Goal: Browse casually: Explore the website without a specific task or goal

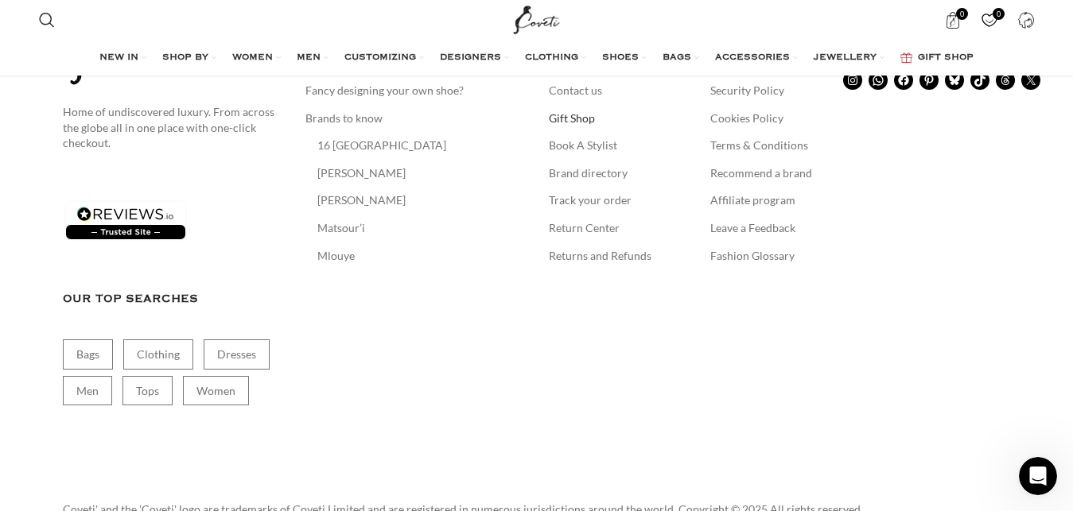
scroll to position [9005, 0]
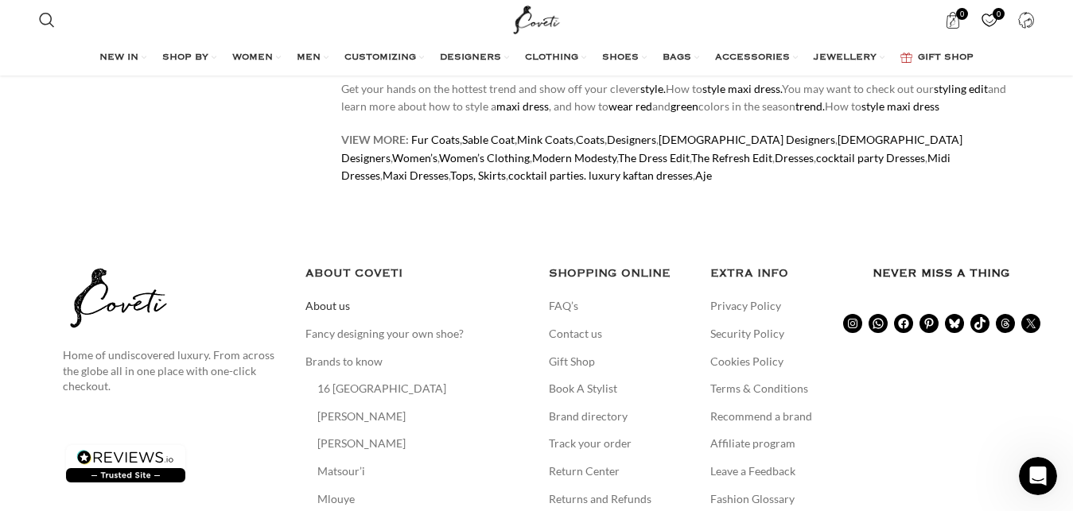
click at [335, 298] on link "About us" at bounding box center [328, 306] width 46 height 16
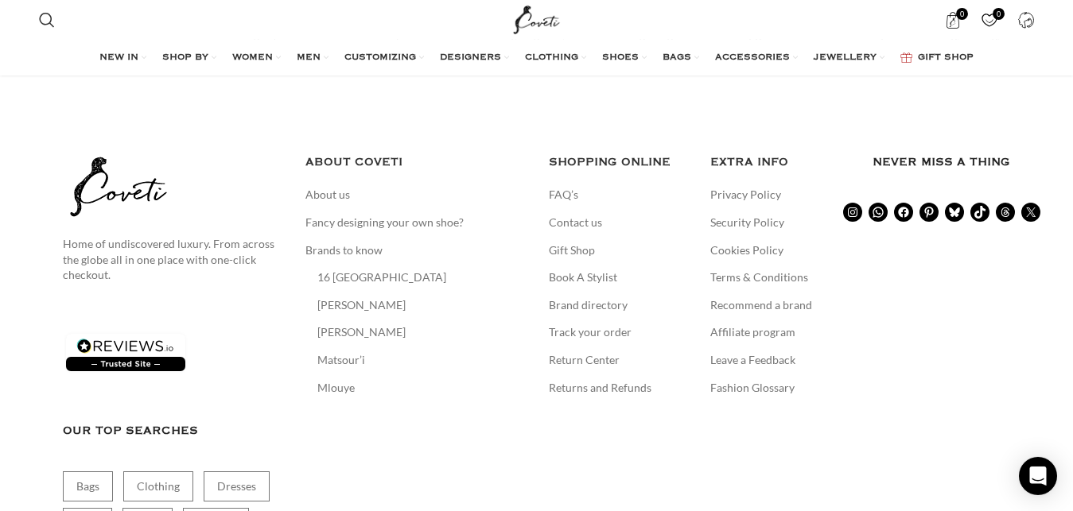
scroll to position [2595, 0]
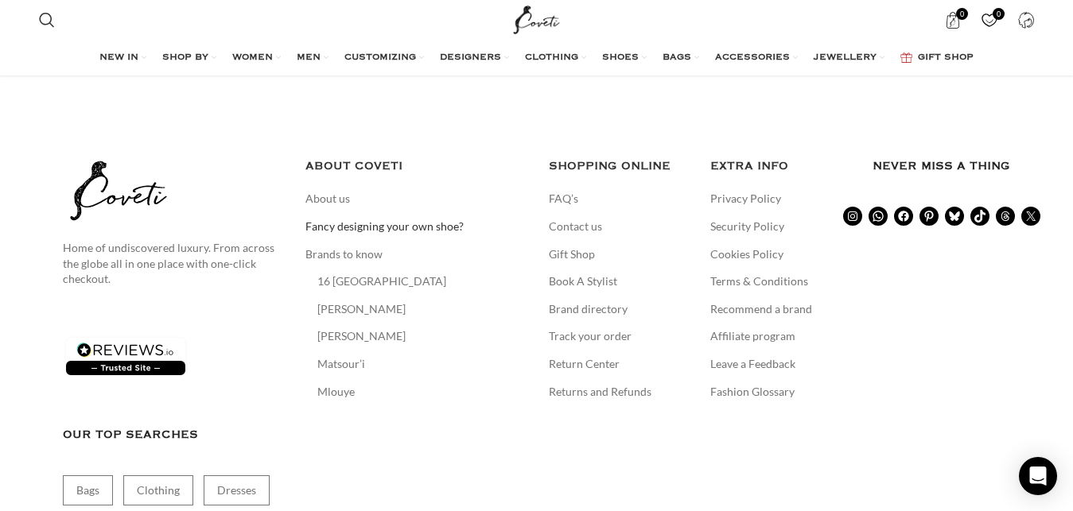
click at [398, 219] on link "Fancy designing your own shoe?" at bounding box center [385, 227] width 160 height 16
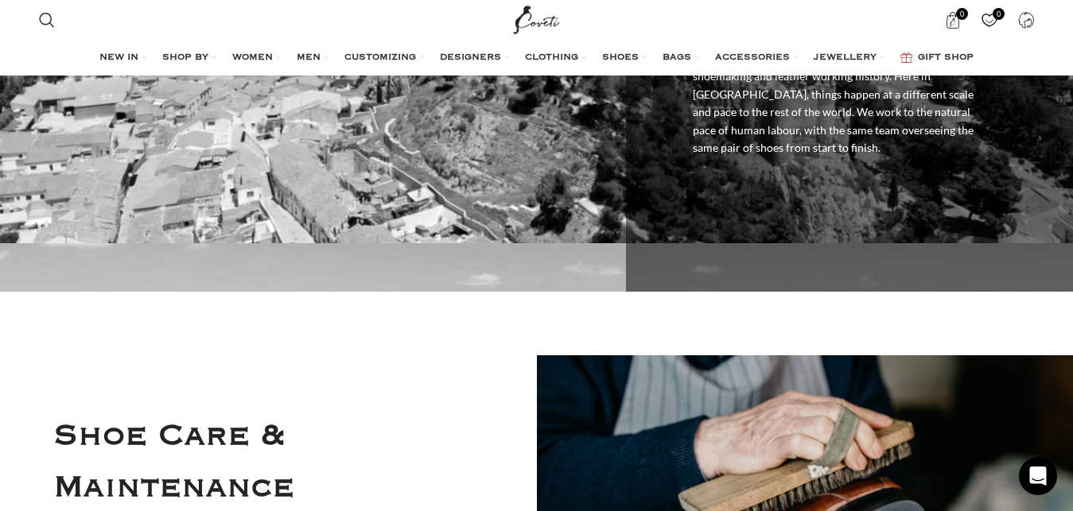
scroll to position [4325, 0]
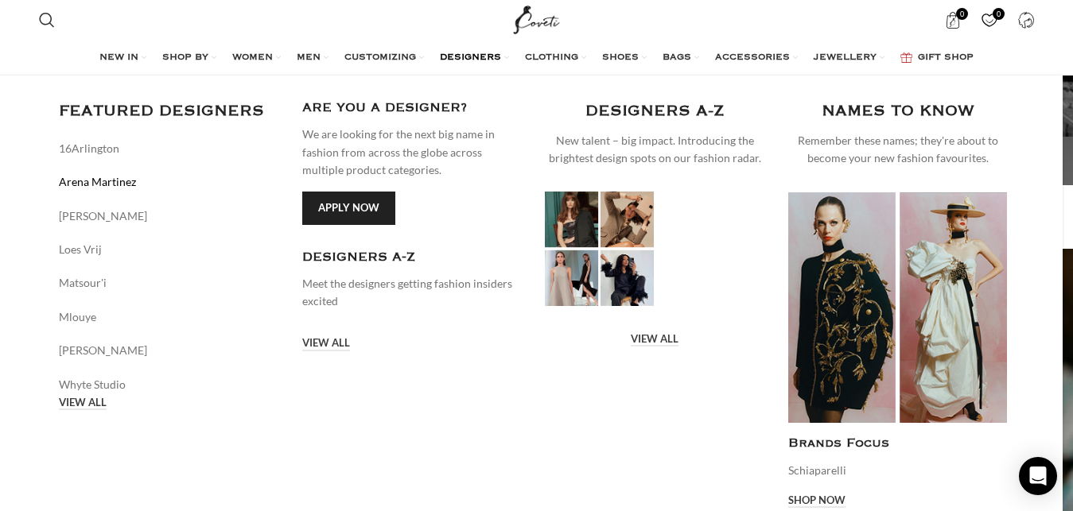
click at [111, 183] on link "Arena Martinez" at bounding box center [169, 181] width 220 height 17
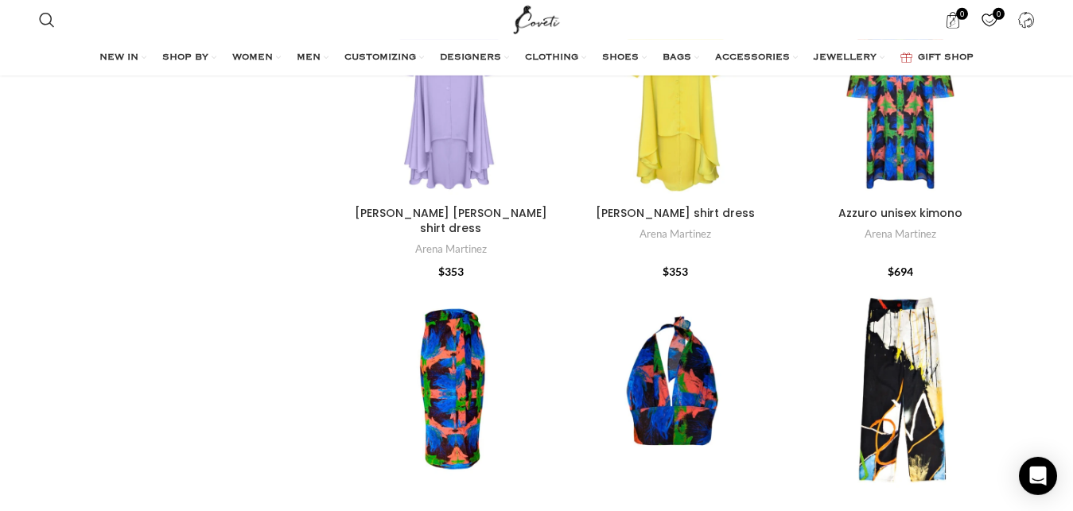
scroll to position [2920, 0]
